Goal: Information Seeking & Learning: Find contact information

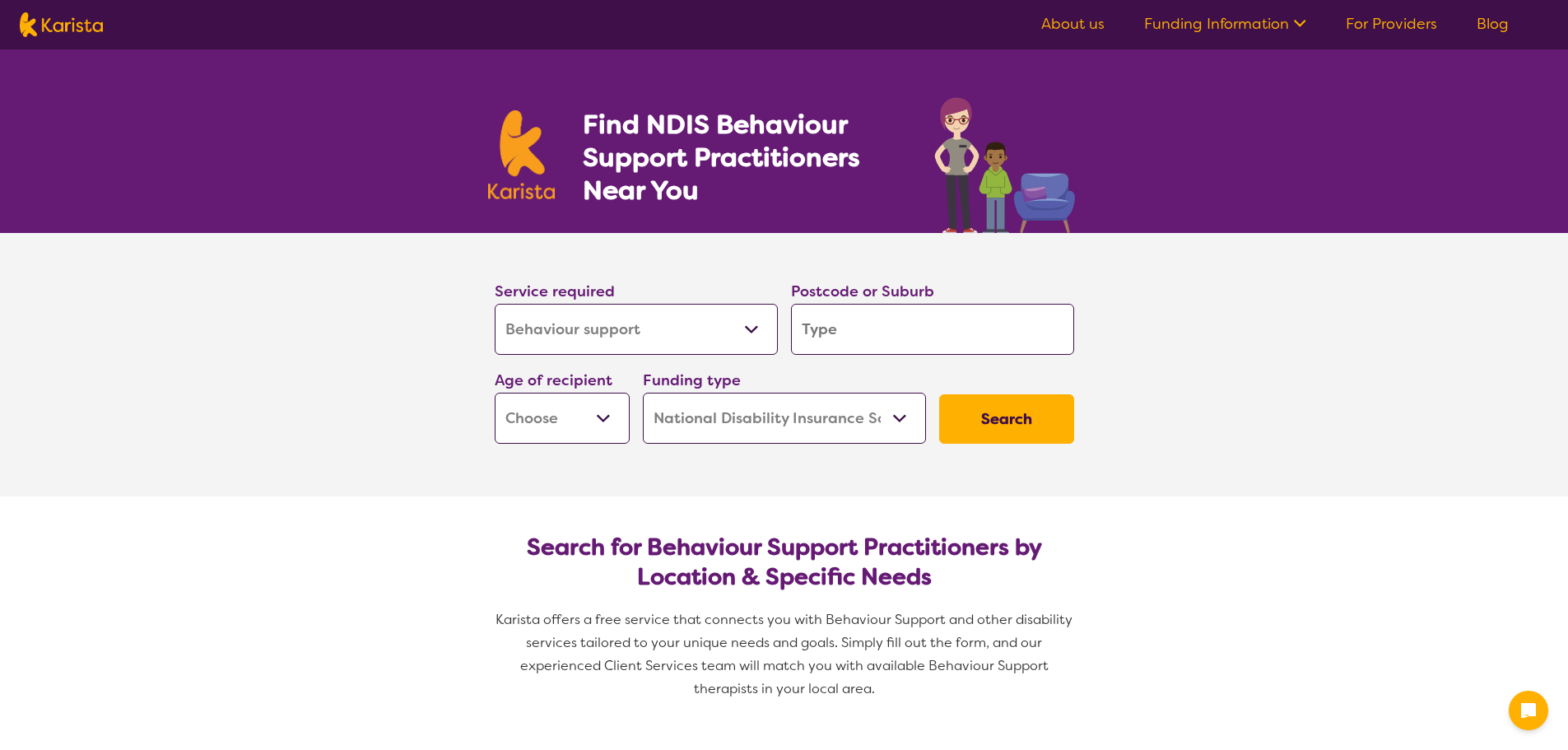
select select "Behaviour support"
select select "NDIS"
select select "Behaviour support"
select select "NDIS"
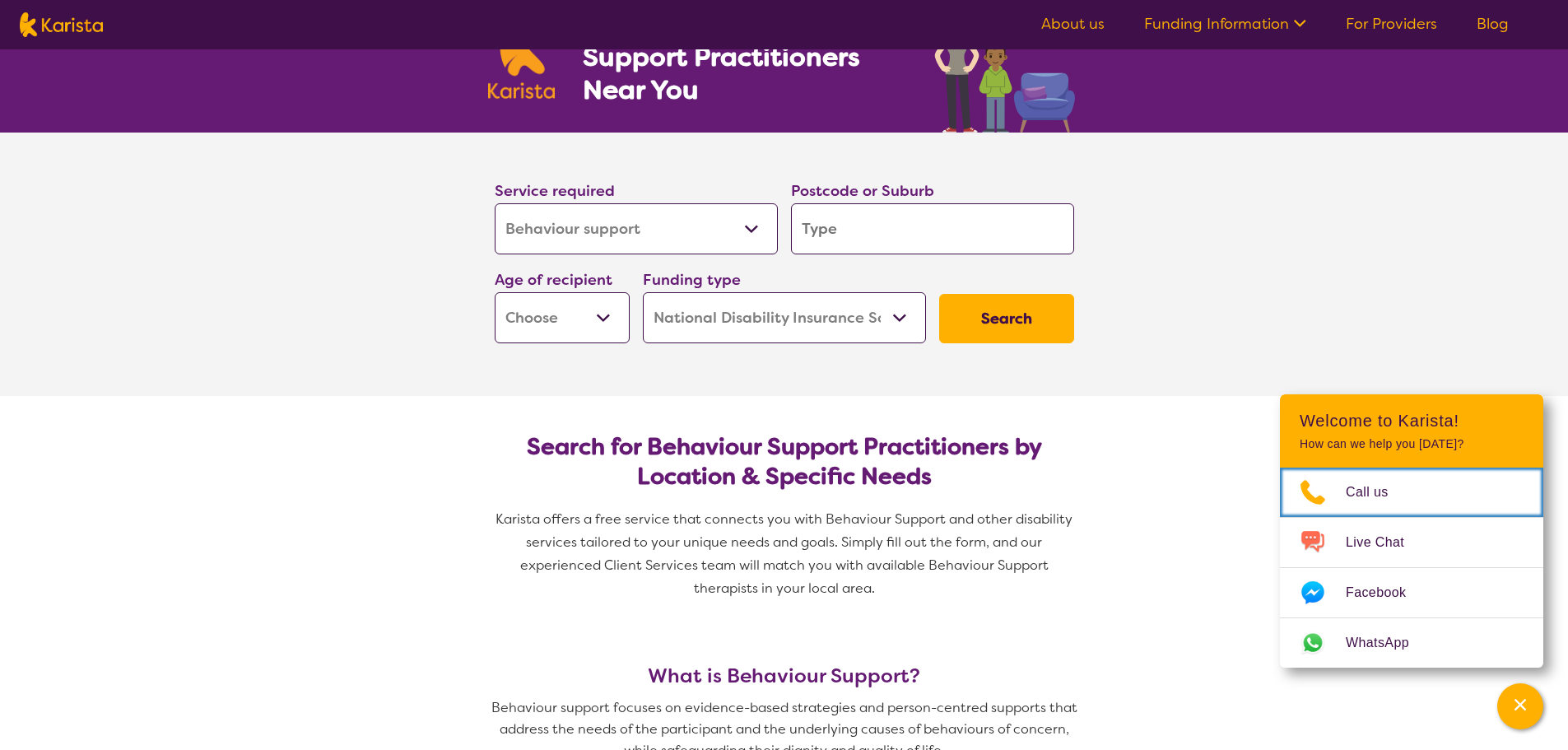
scroll to position [82, 0]
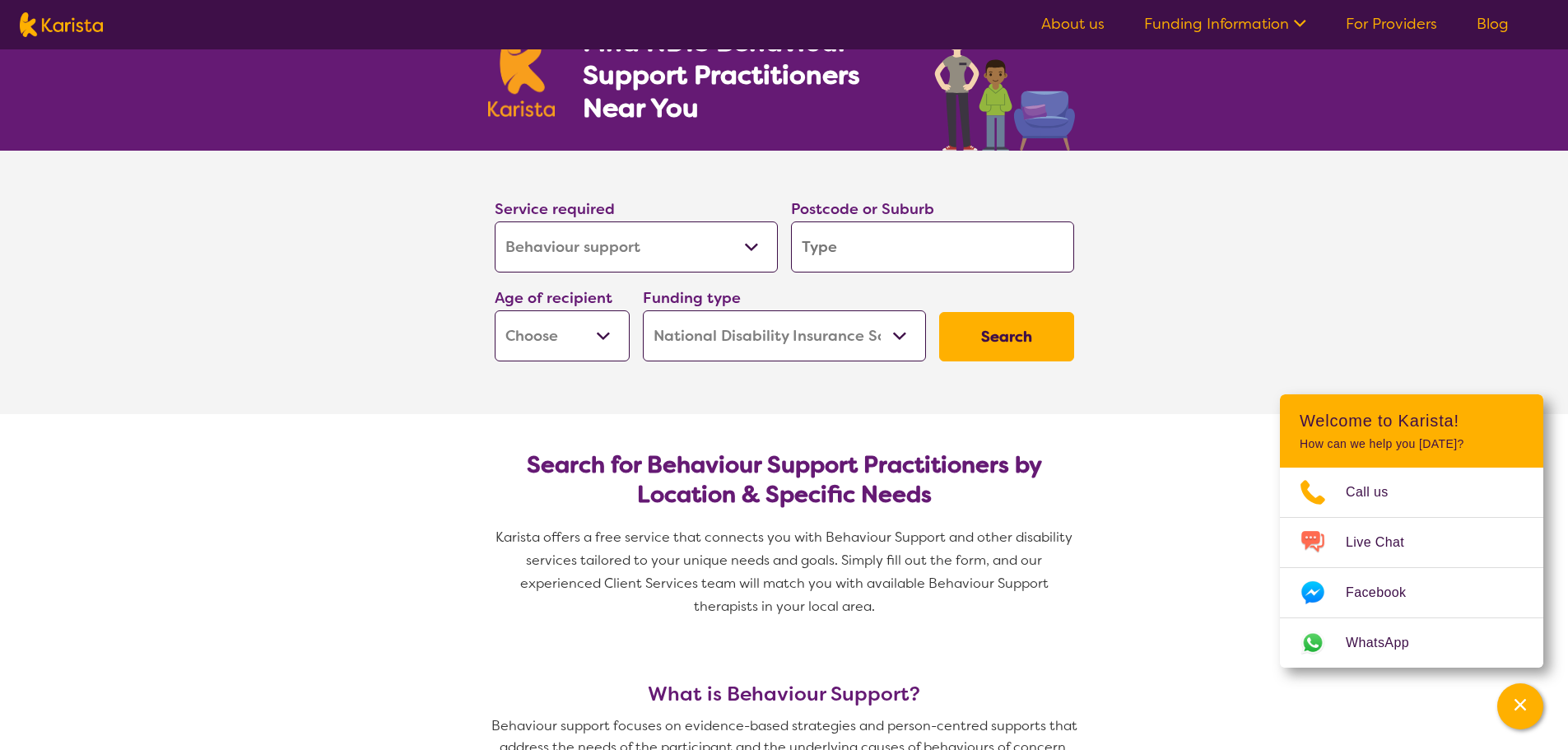
click at [885, 244] on input "search" at bounding box center [933, 247] width 283 height 51
type input "45"
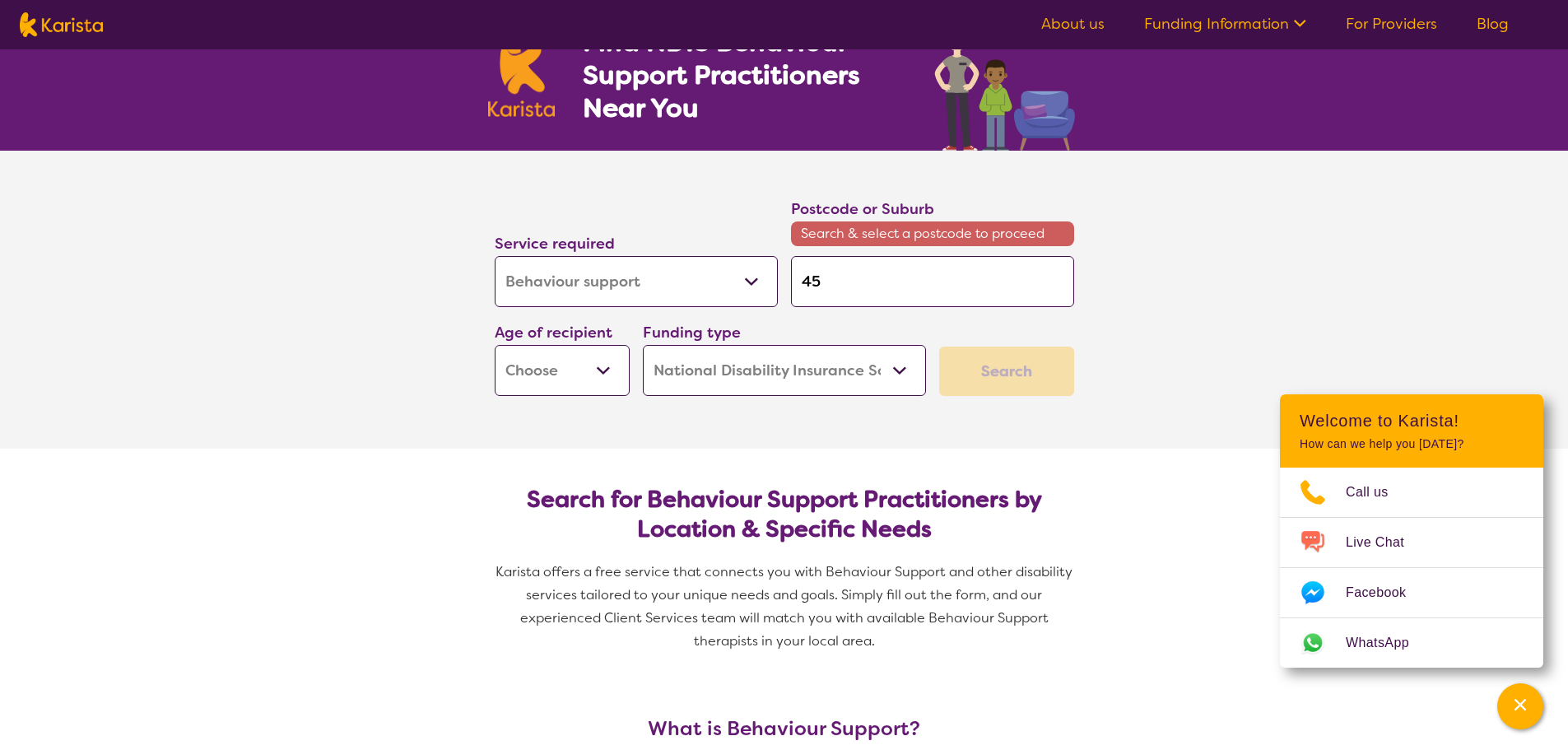
type input "456"
type input "4569"
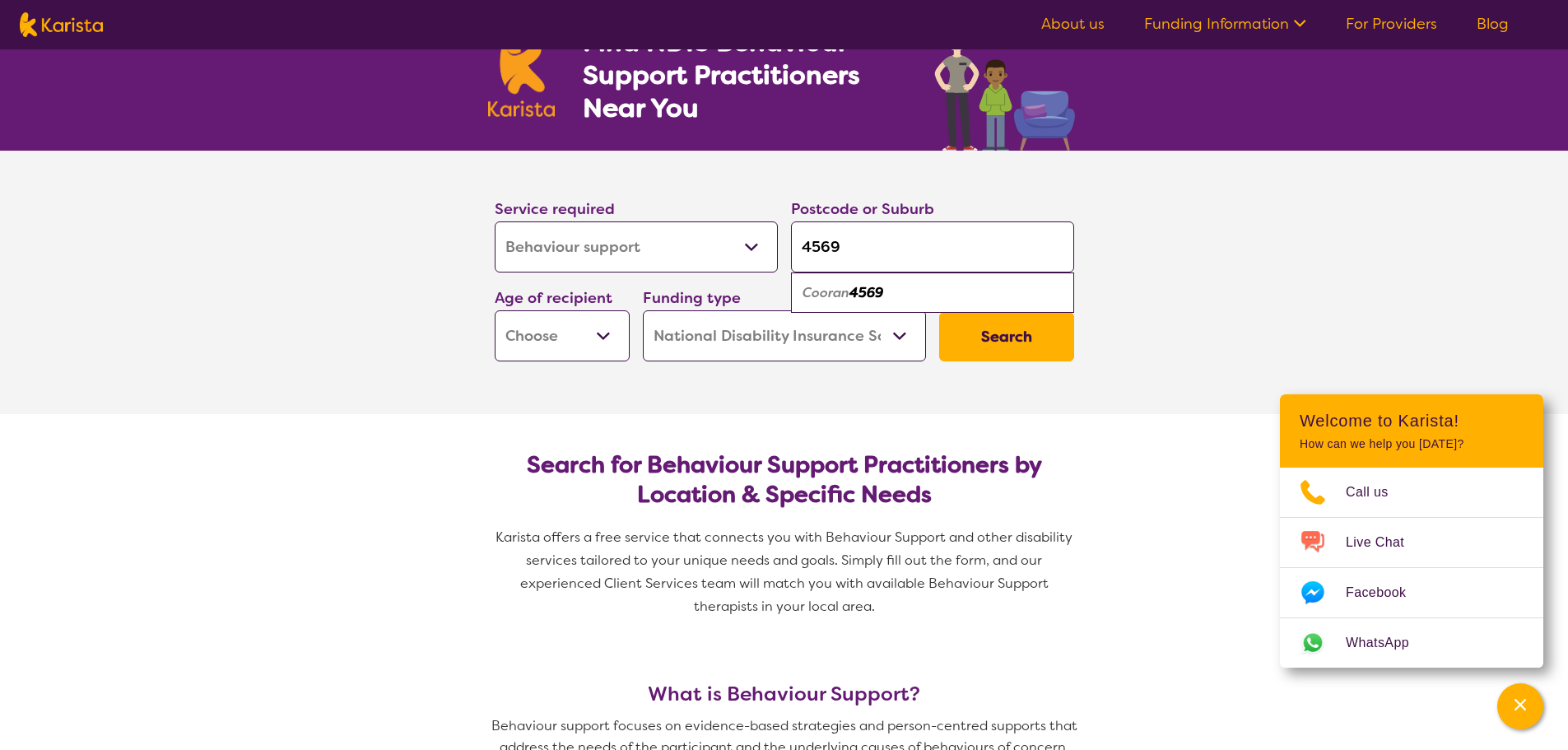
type input "4569"
click at [836, 294] on em "Cooran" at bounding box center [825, 292] width 47 height 17
click at [997, 334] on button "Search" at bounding box center [1007, 337] width 135 height 49
click at [601, 318] on select "Early Childhood - 0 to 9 Child - 10 to 11 Adolescent - 12 to 17 Adult - 18 to 6…" at bounding box center [562, 336] width 135 height 51
select select "EC"
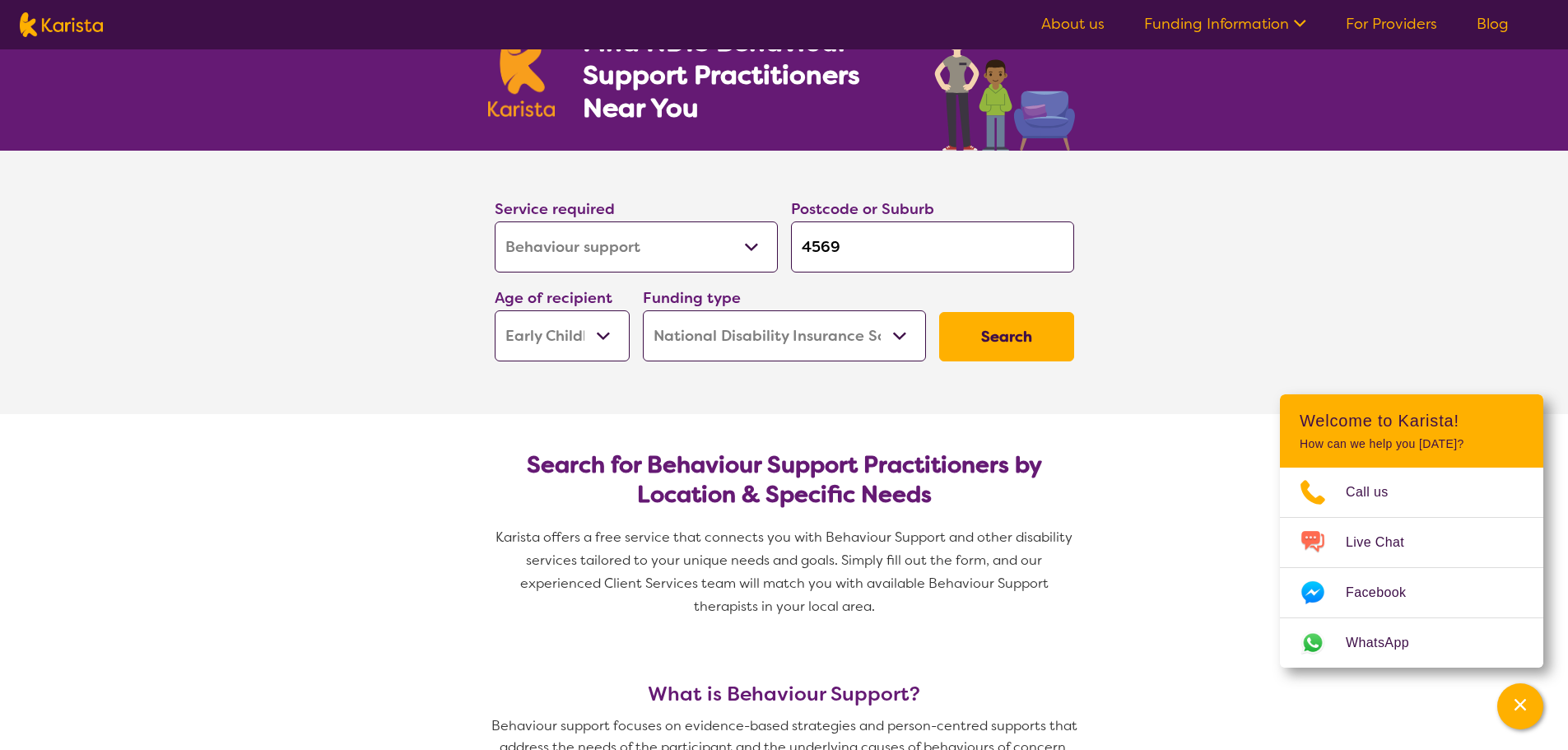
click at [495, 310] on select "Early Childhood - 0 to 9 Child - 10 to 11 Adolescent - 12 to 17 Adult - 18 to 6…" at bounding box center [562, 336] width 135 height 51
select select "EC"
click at [979, 340] on button "Search" at bounding box center [1007, 337] width 135 height 49
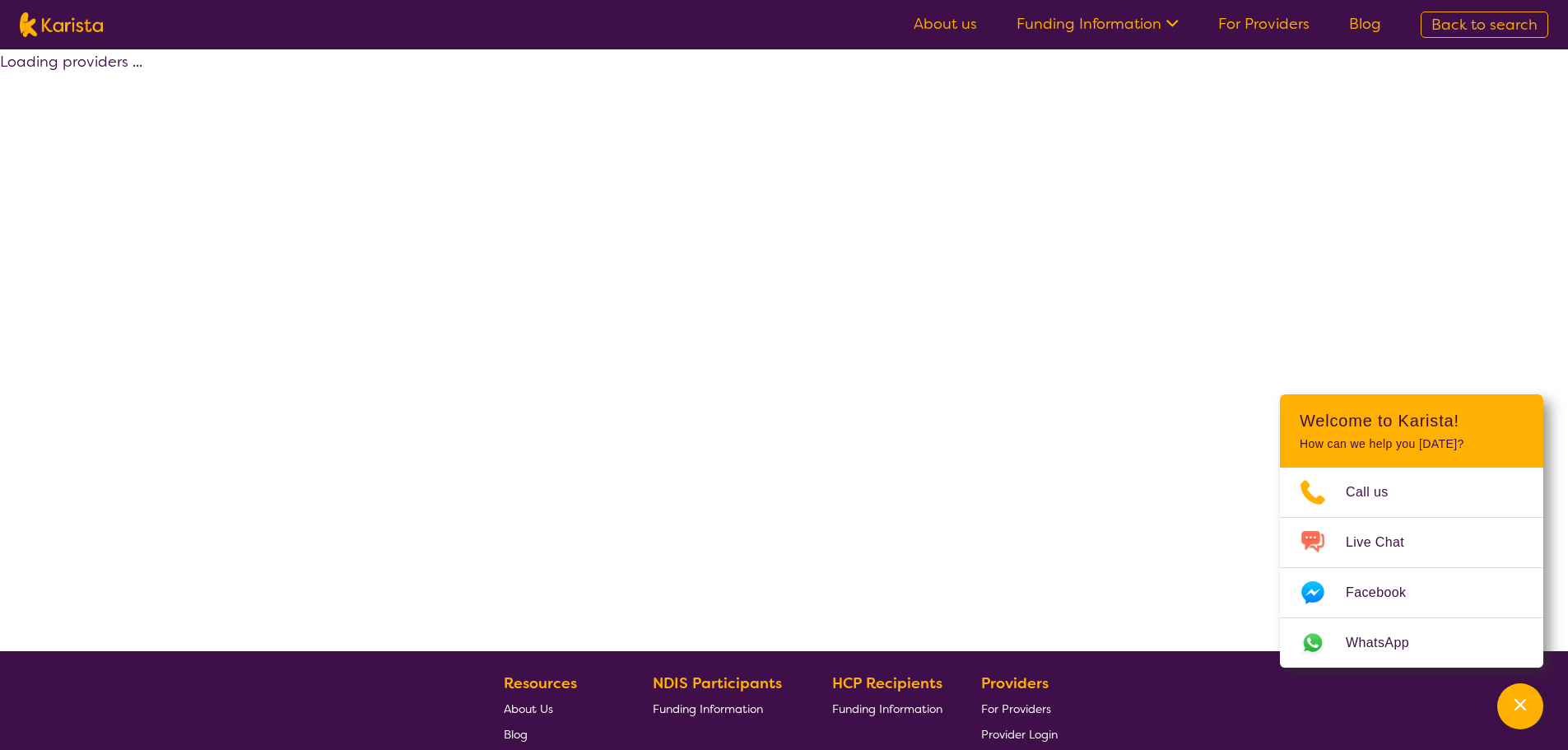
select select "by_score"
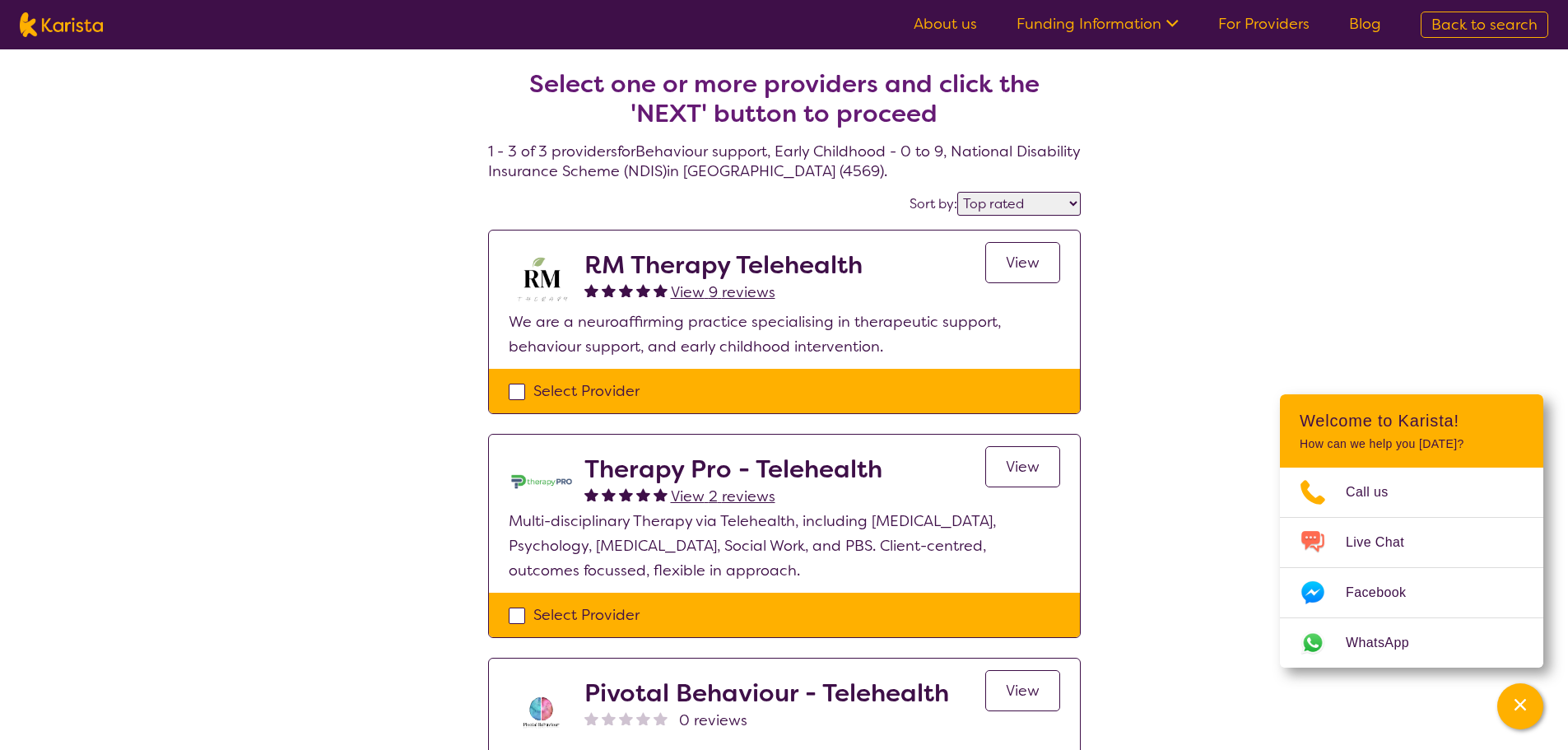
drag, startPoint x: 1008, startPoint y: 685, endPoint x: 1139, endPoint y: 340, distance: 369.0
click at [1139, 340] on div "Select one or more providers and click the 'NEXT' button to proceed 1 - 3 of 3 …" at bounding box center [784, 478] width 1568 height 859
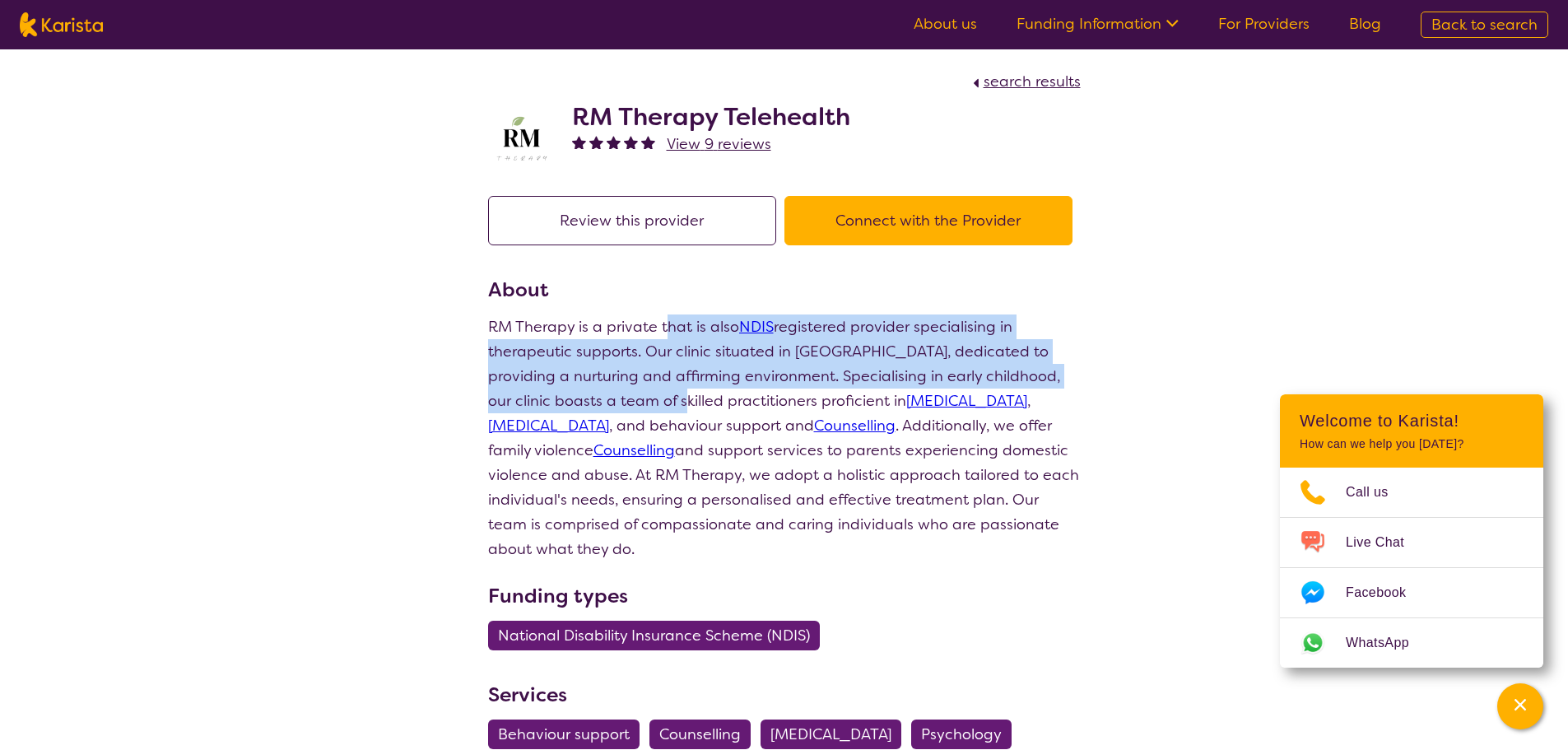
drag, startPoint x: 663, startPoint y: 324, endPoint x: 667, endPoint y: 392, distance: 68.1
click at [667, 392] on p "RM Therapy is a private that is also NDIS registered provider specialising in t…" at bounding box center [784, 438] width 592 height 247
